Goal: Communication & Community: Answer question/provide support

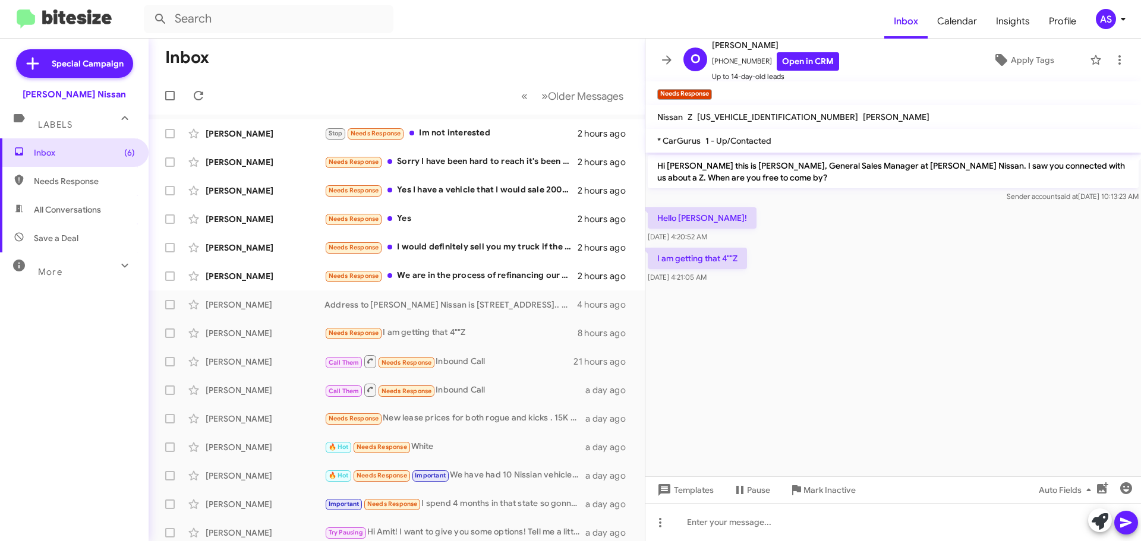
drag, startPoint x: 82, startPoint y: 373, endPoint x: 289, endPoint y: 334, distance: 210.9
click at [81, 374] on div "Inbox (6) Needs Response All Conversations Save a Deal More Important 🔥 Hot App…" at bounding box center [74, 300] width 149 height 325
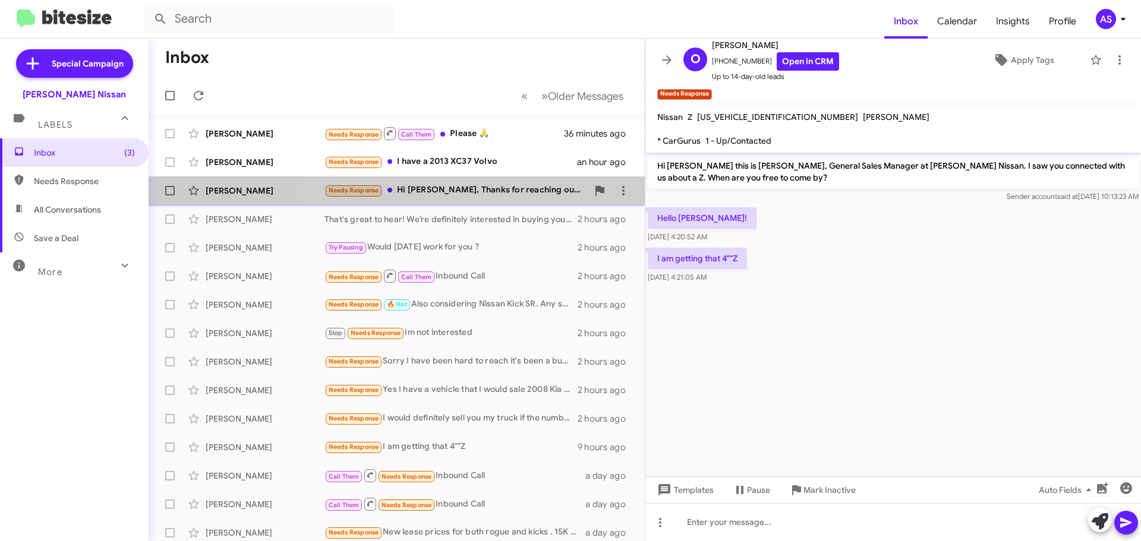
click at [554, 186] on div "Needs Response Hi Shawn, Thanks for reaching out, I want to hold my old vehicle…" at bounding box center [455, 191] width 263 height 14
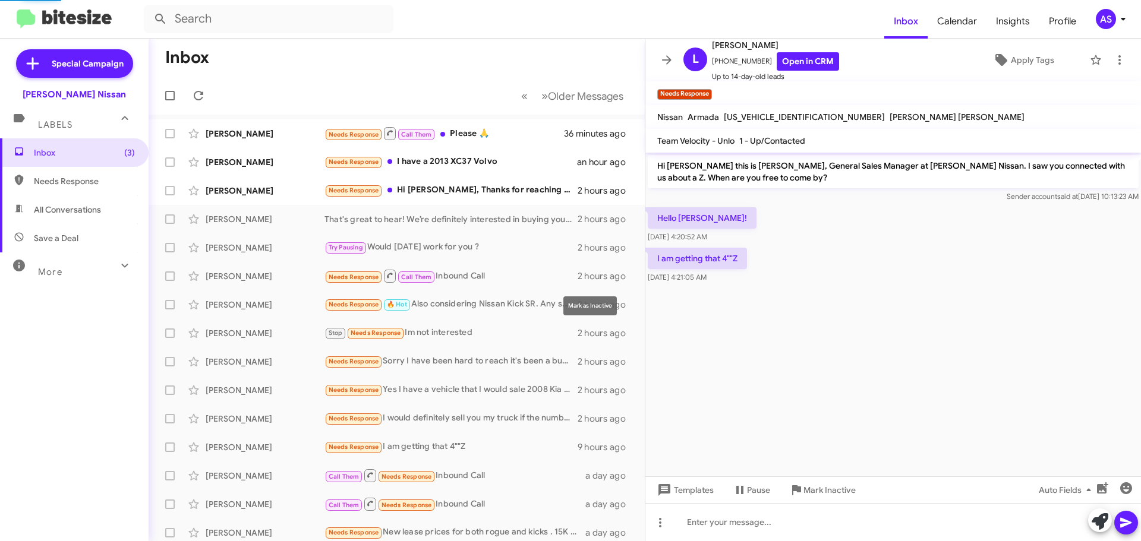
scroll to position [24, 0]
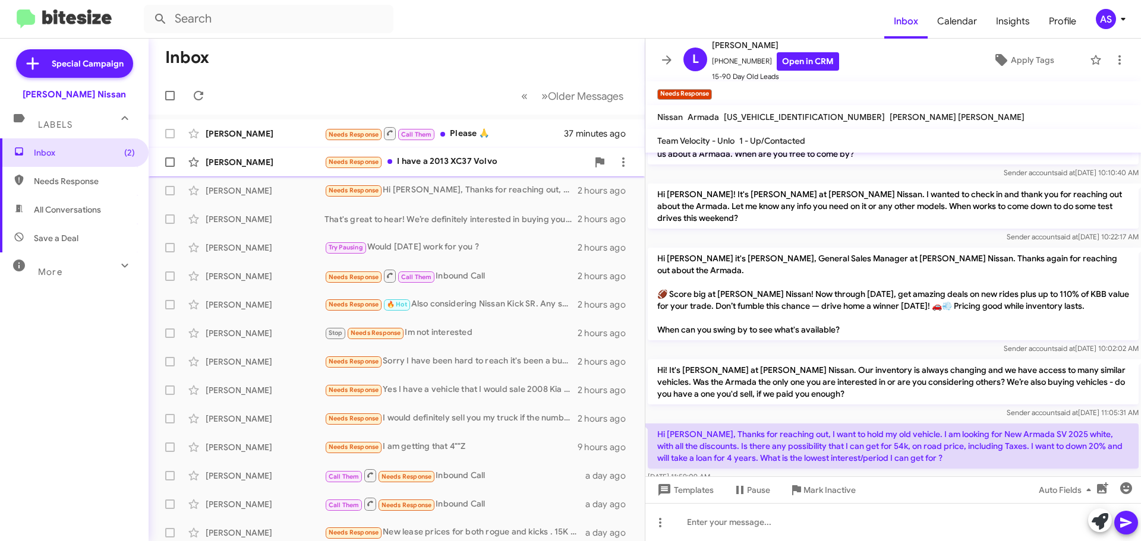
click at [444, 162] on div "Needs Response I have a 2013 XC37 Volvo" at bounding box center [455, 162] width 263 height 14
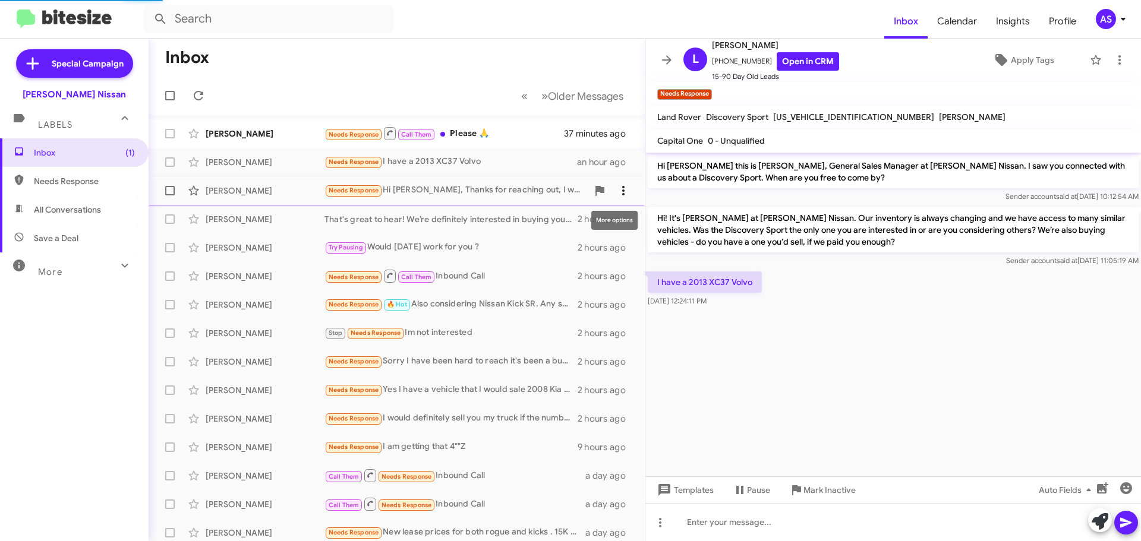
click at [616, 192] on icon at bounding box center [623, 191] width 14 height 14
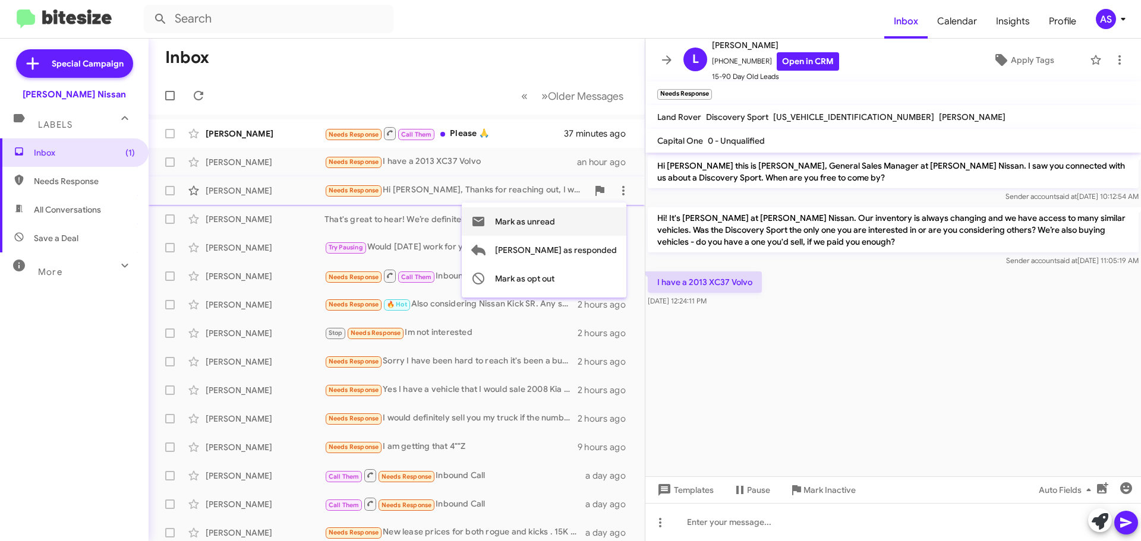
click at [555, 223] on span "Mark as unread" at bounding box center [525, 221] width 60 height 29
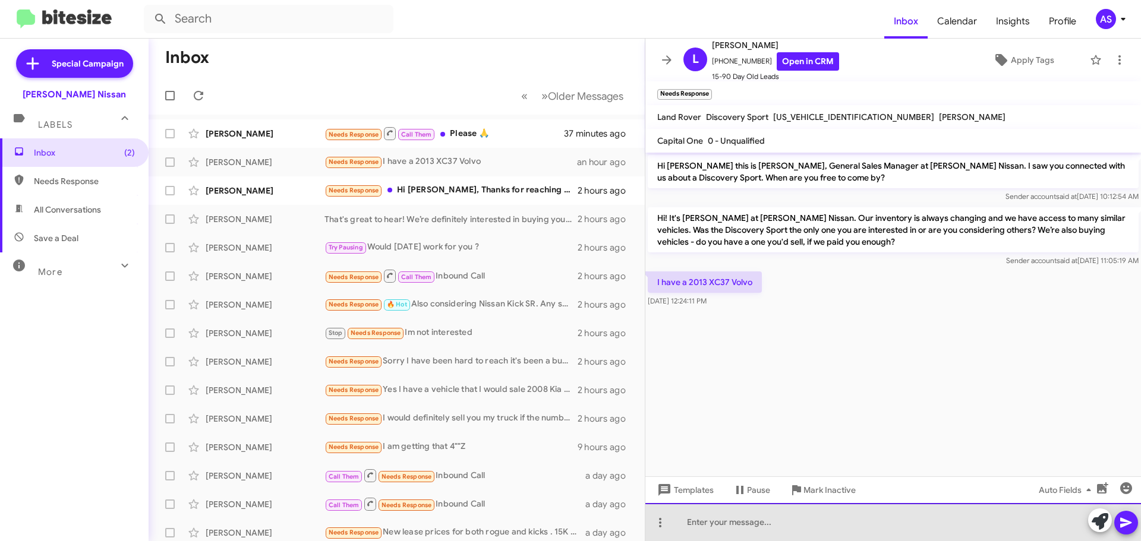
drag, startPoint x: 756, startPoint y: 518, endPoint x: 914, endPoint y: 510, distance: 157.6
click at [757, 519] on div at bounding box center [892, 522] width 495 height 38
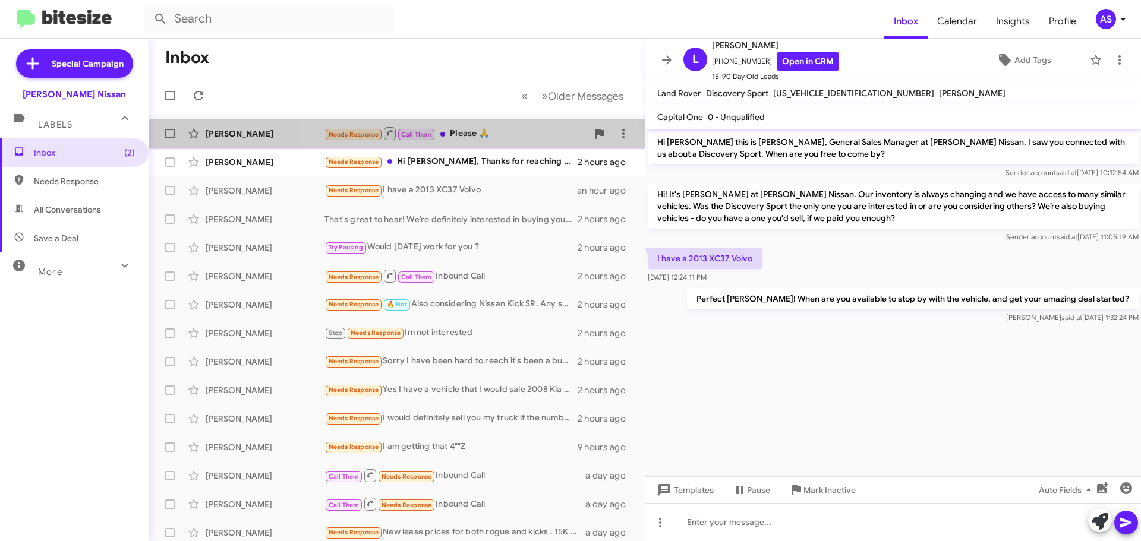
click at [495, 138] on div "Needs Response Call Them Please 🙏" at bounding box center [455, 133] width 263 height 15
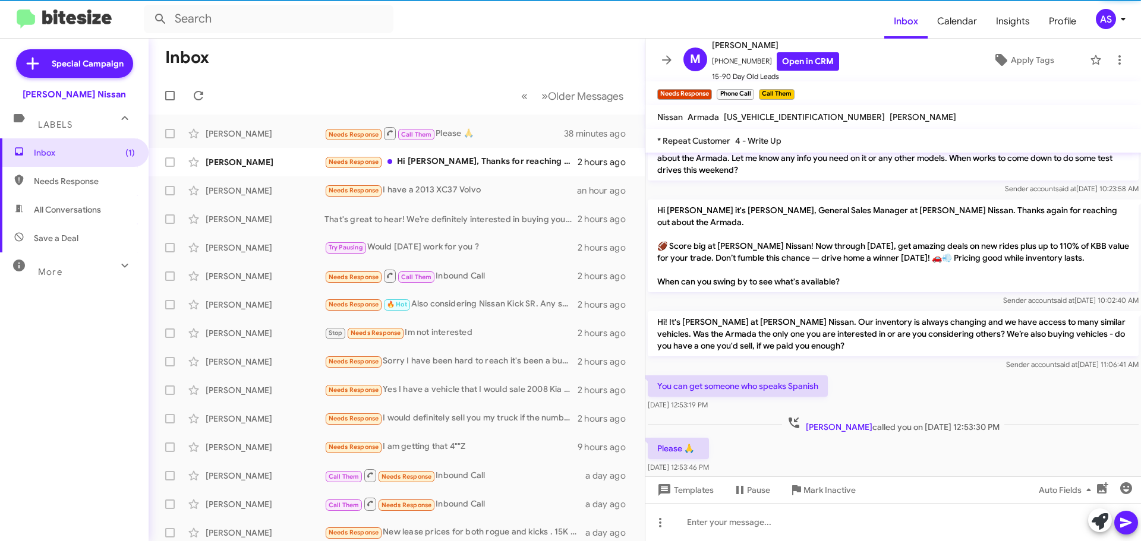
scroll to position [874, 0]
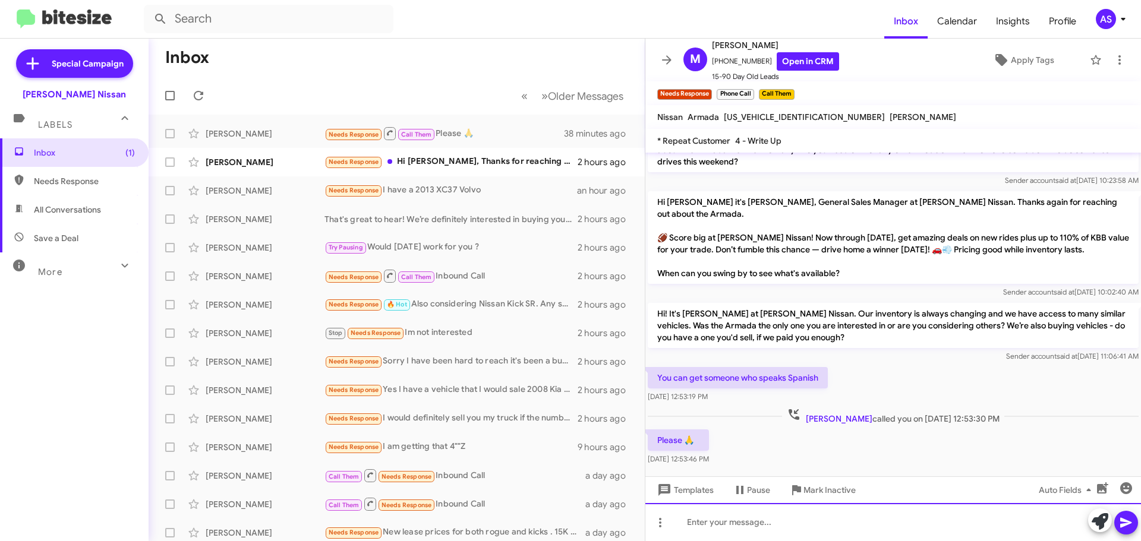
click at [793, 523] on div at bounding box center [892, 522] width 495 height 38
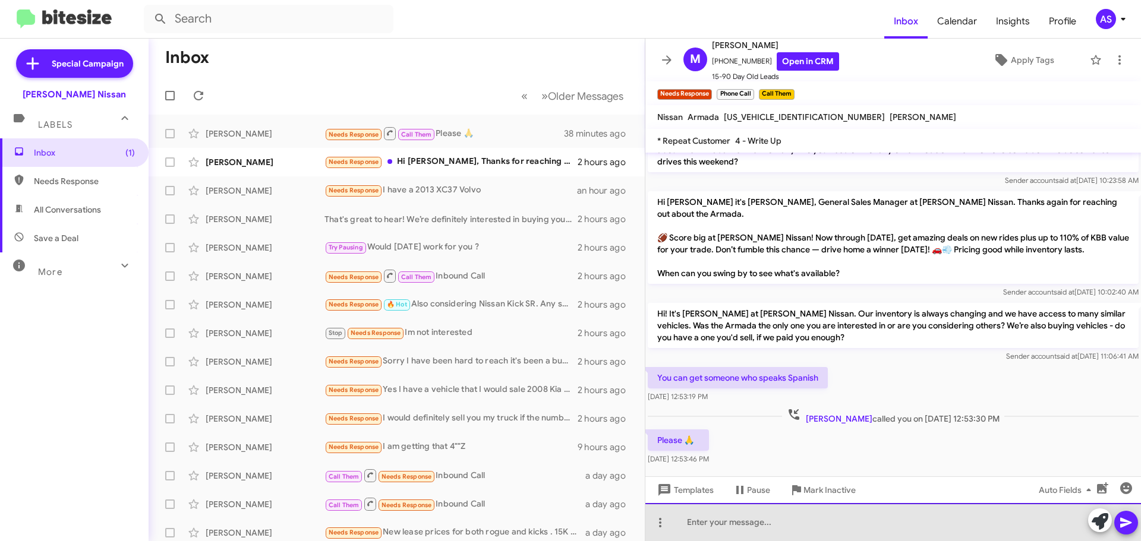
click at [776, 519] on div at bounding box center [892, 522] width 495 height 38
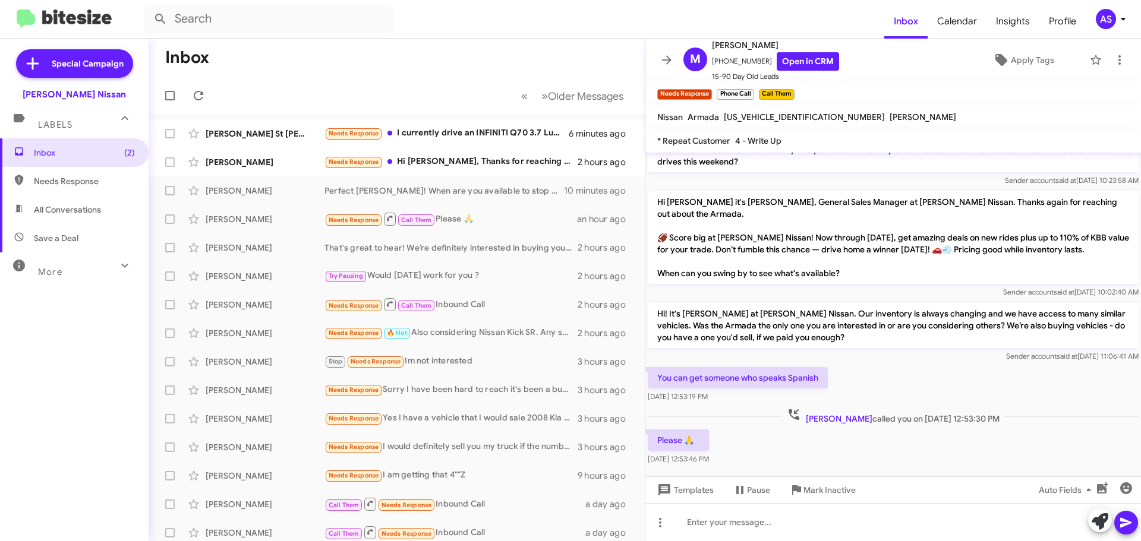
click at [90, 373] on div "Inbox (2) Needs Response All Conversations Save a Deal More Important 🔥 Hot App…" at bounding box center [74, 300] width 149 height 325
click at [662, 525] on icon at bounding box center [660, 523] width 14 height 14
click at [668, 500] on button "note" at bounding box center [685, 492] width 74 height 29
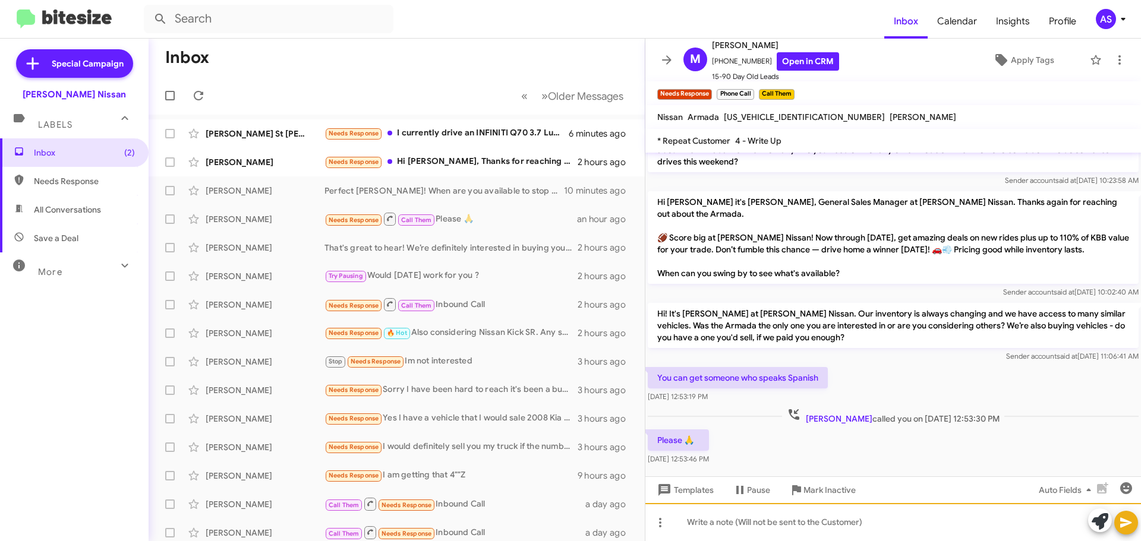
click at [713, 519] on div at bounding box center [892, 522] width 495 height 38
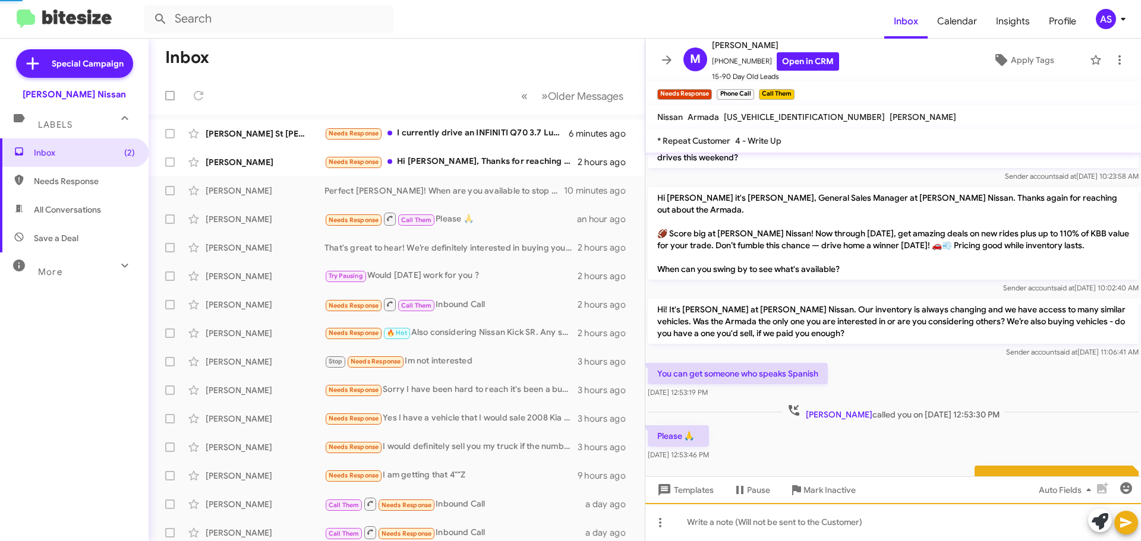
scroll to position [927, 0]
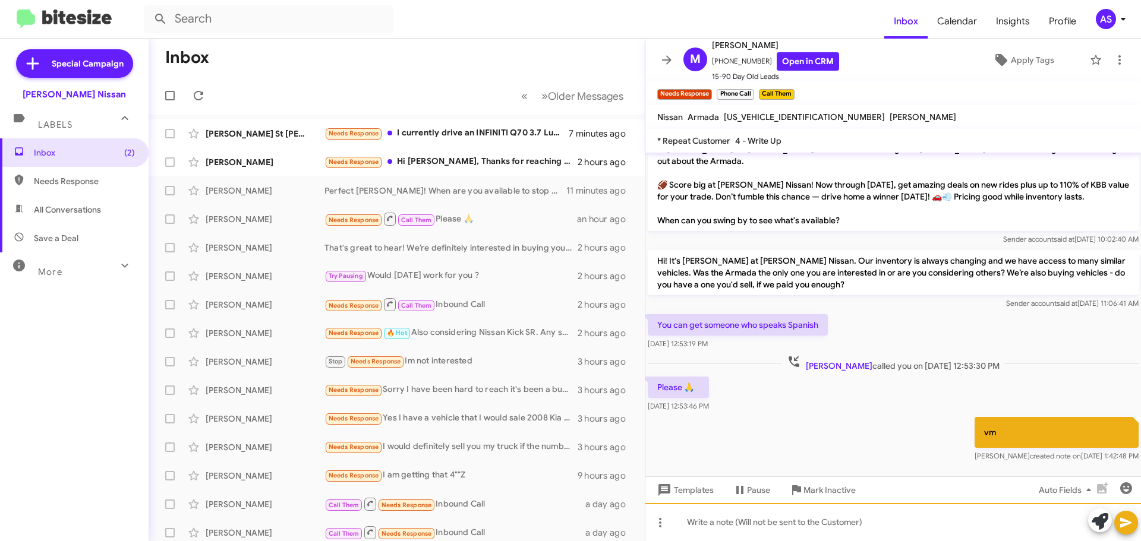
click at [766, 530] on div at bounding box center [892, 522] width 495 height 38
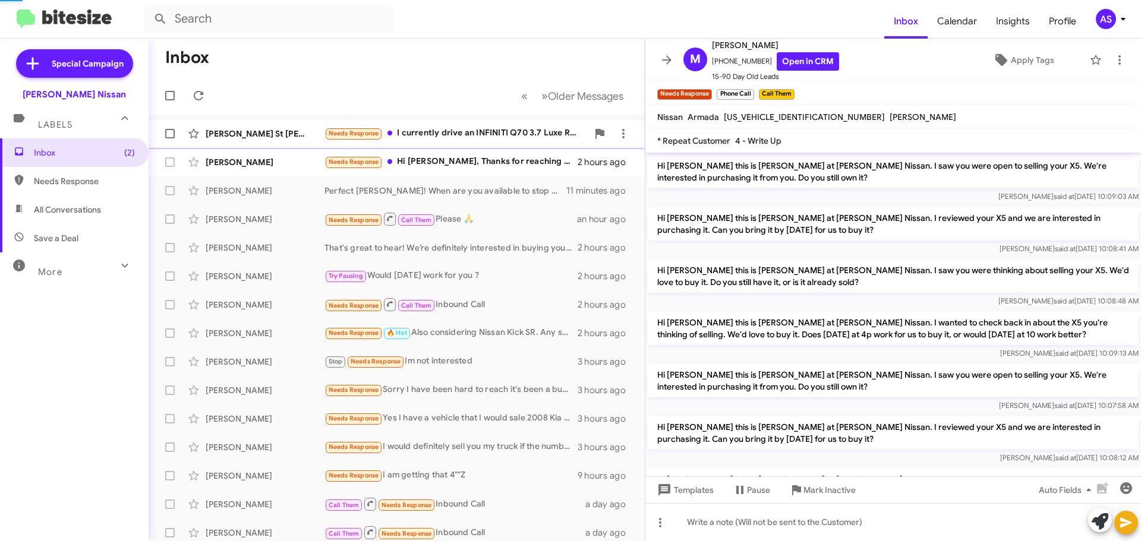
click at [468, 135] on div "Needs Response I currently drive an INFINITI Q70 3.7 Luxe RWD. It has almost 13…" at bounding box center [455, 134] width 263 height 14
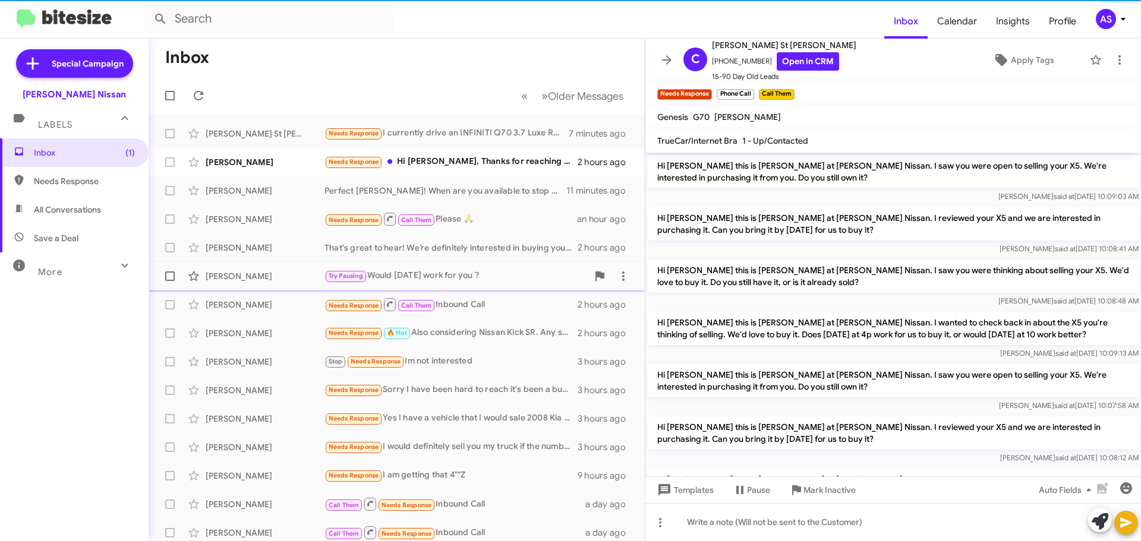
scroll to position [24, 0]
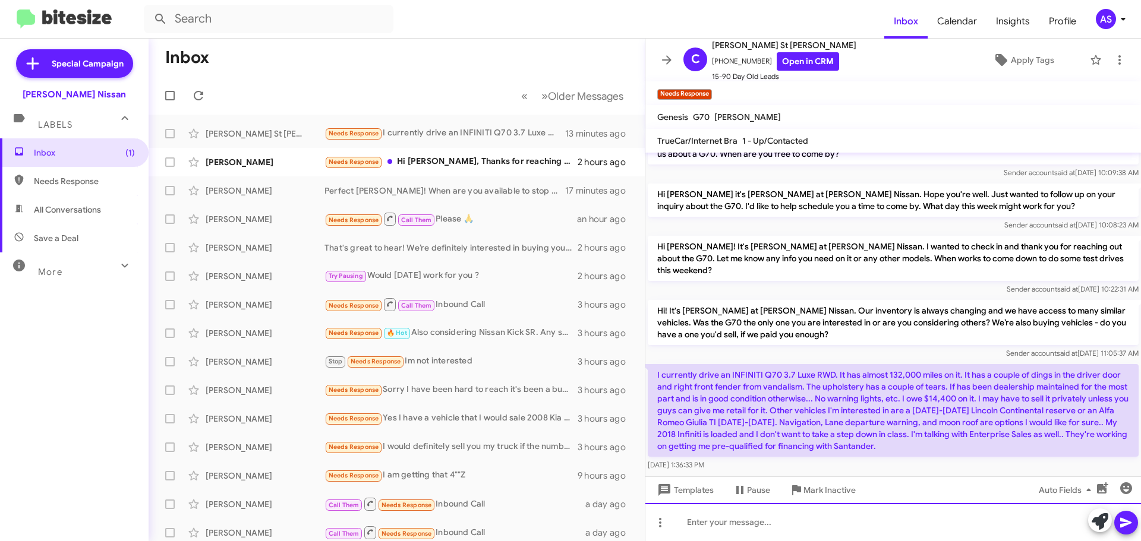
click at [851, 520] on div at bounding box center [892, 522] width 495 height 38
click at [834, 516] on div at bounding box center [892, 522] width 495 height 38
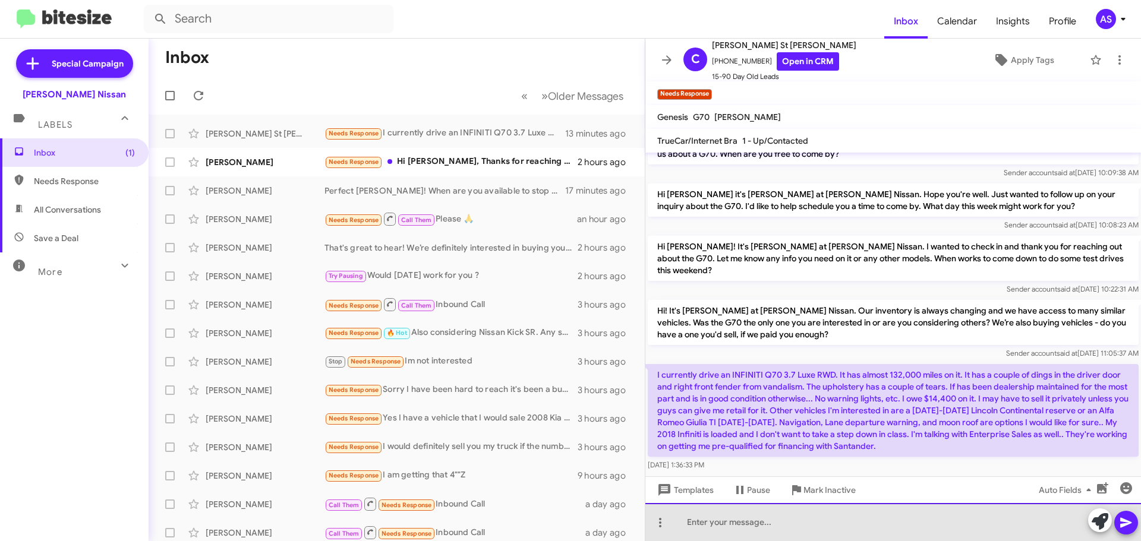
click at [848, 525] on div at bounding box center [892, 522] width 495 height 38
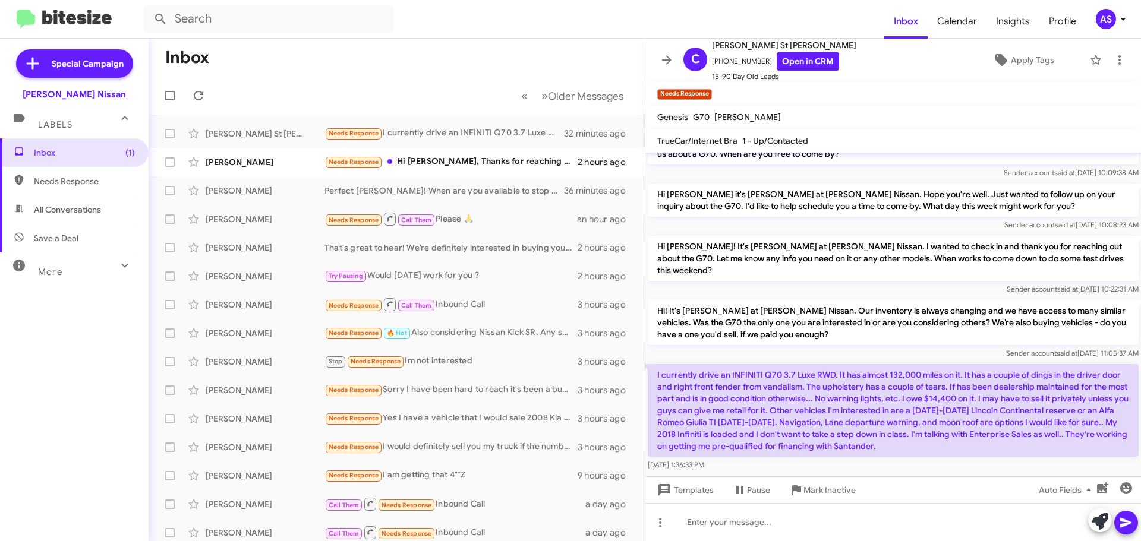
click at [81, 453] on div "Inbox (1) Needs Response All Conversations Save a Deal More Important 🔥 Hot App…" at bounding box center [74, 300] width 149 height 325
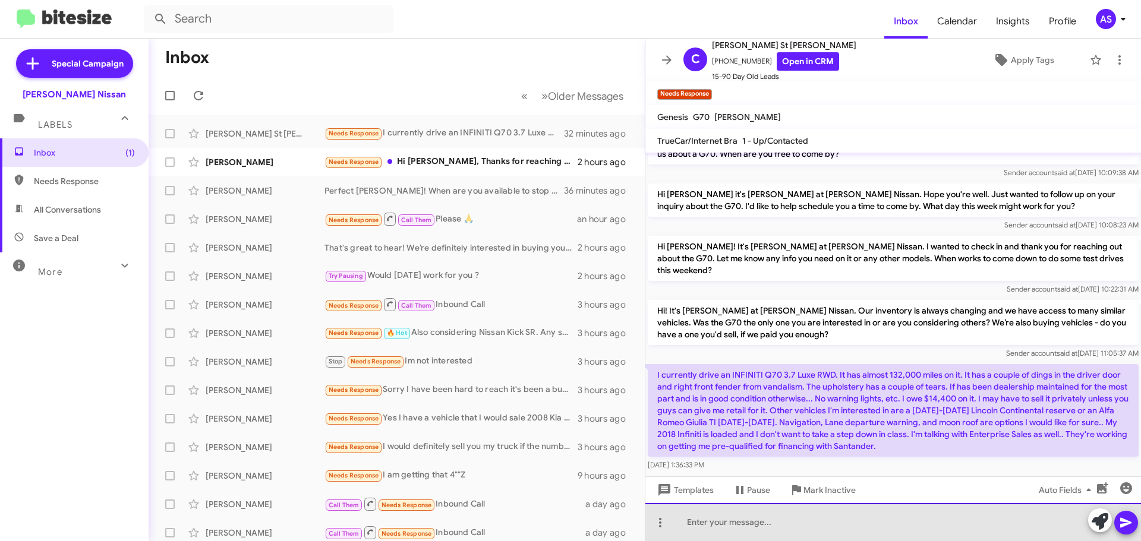
click at [879, 514] on div at bounding box center [892, 522] width 495 height 38
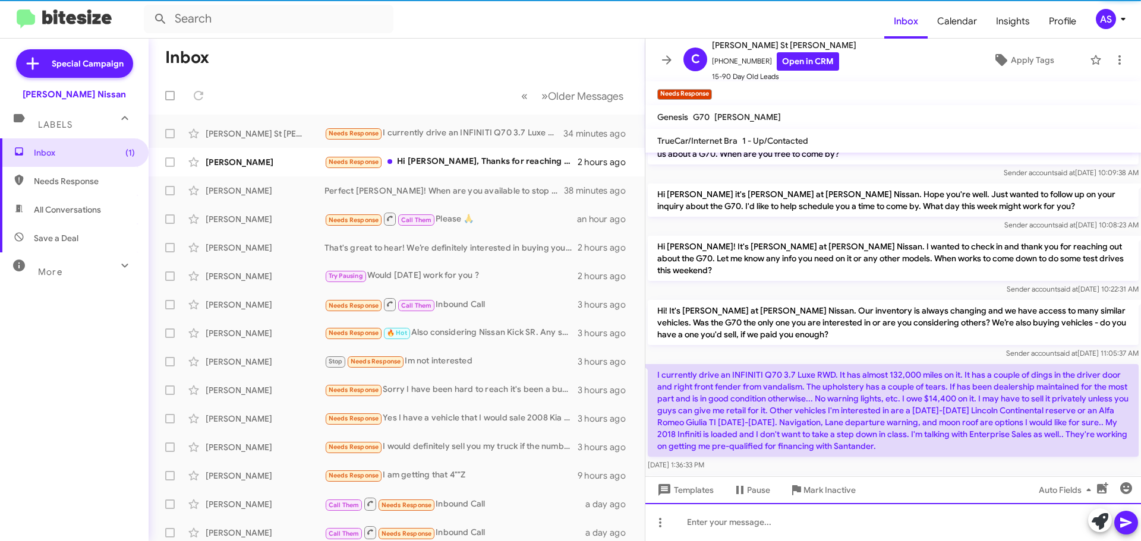
scroll to position [79, 0]
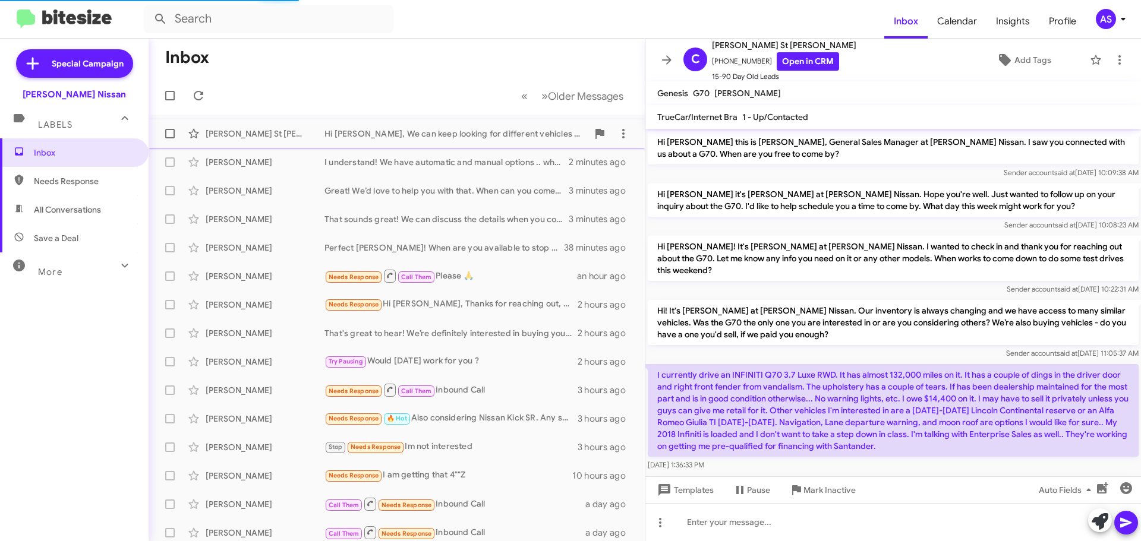
scroll to position [55, 0]
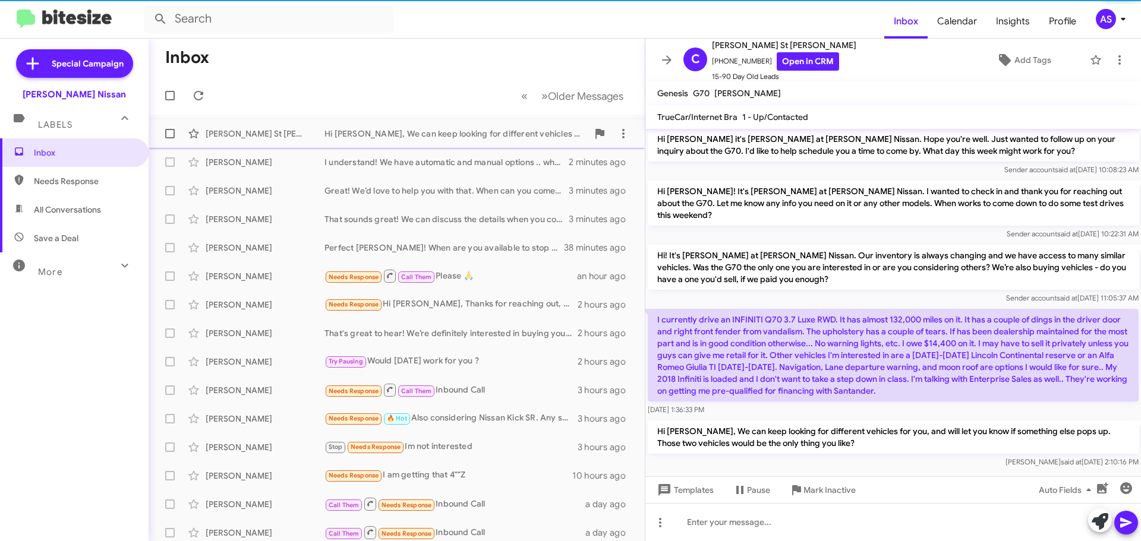
click at [318, 130] on div "[PERSON_NAME] St [PERSON_NAME]" at bounding box center [265, 134] width 119 height 12
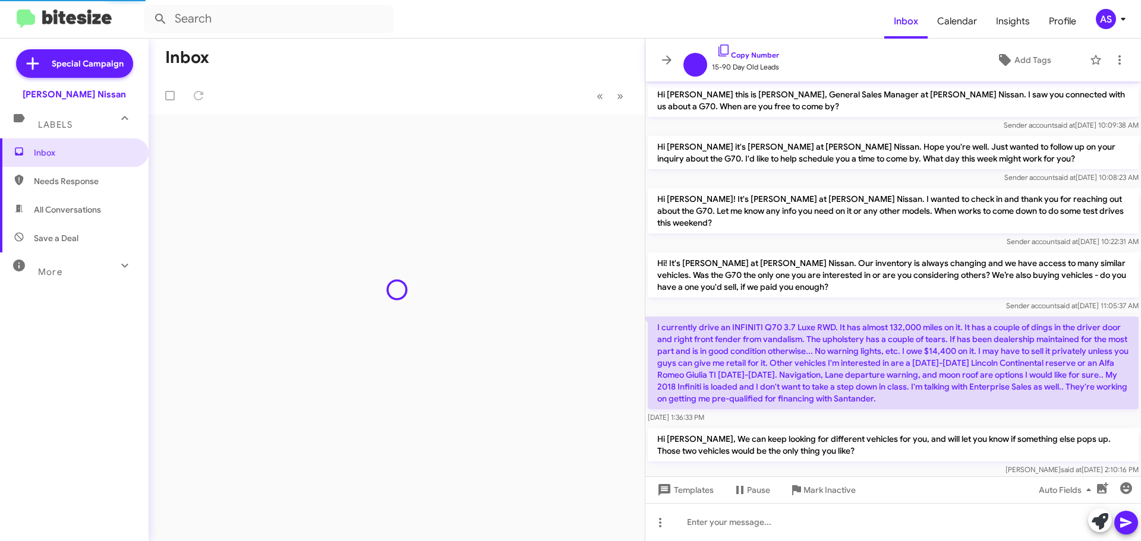
scroll to position [8, 0]
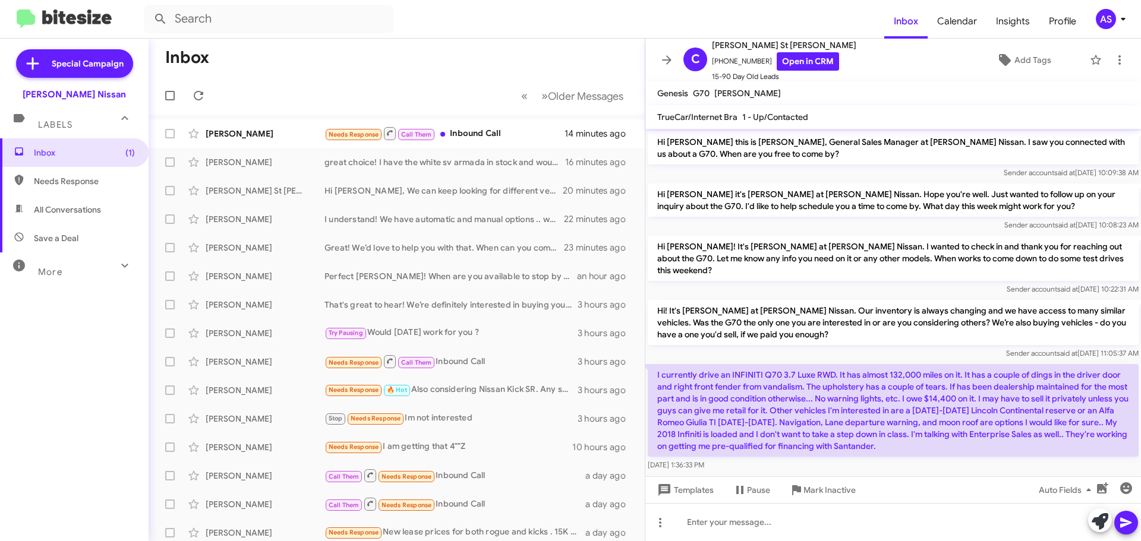
scroll to position [55, 0]
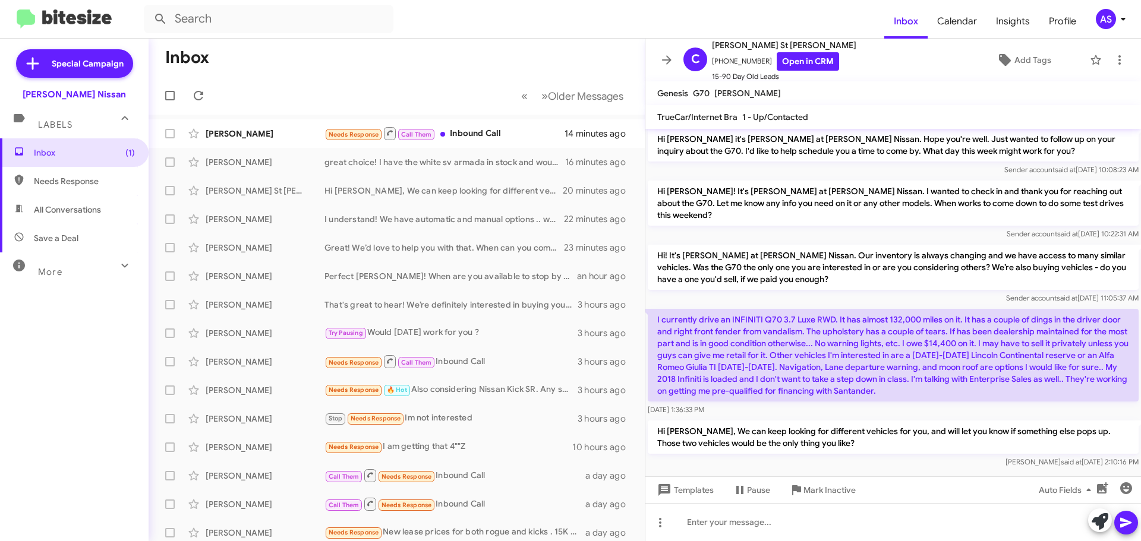
click at [29, 336] on div "Inbox (1) Needs Response All Conversations Save a Deal More Important 🔥 Hot App…" at bounding box center [74, 300] width 149 height 325
click at [93, 324] on div "Inbox (1) Needs Response All Conversations Save a Deal More Important 🔥 Hot App…" at bounding box center [74, 300] width 149 height 325
click at [513, 126] on div "Needs Response Call Them Inbound Call" at bounding box center [455, 133] width 263 height 15
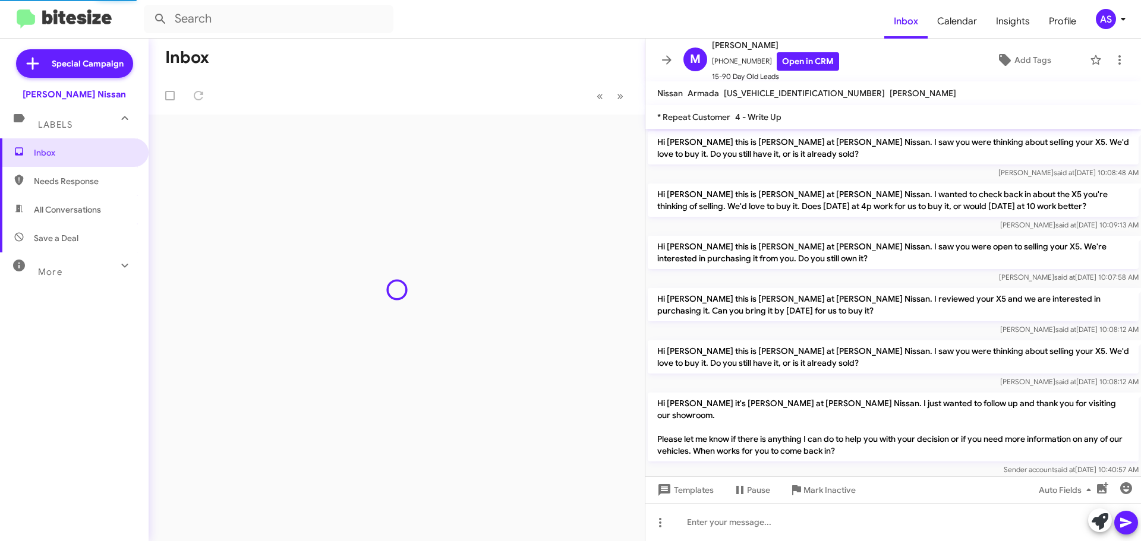
scroll to position [870, 0]
